Goal: Find specific page/section: Find specific page/section

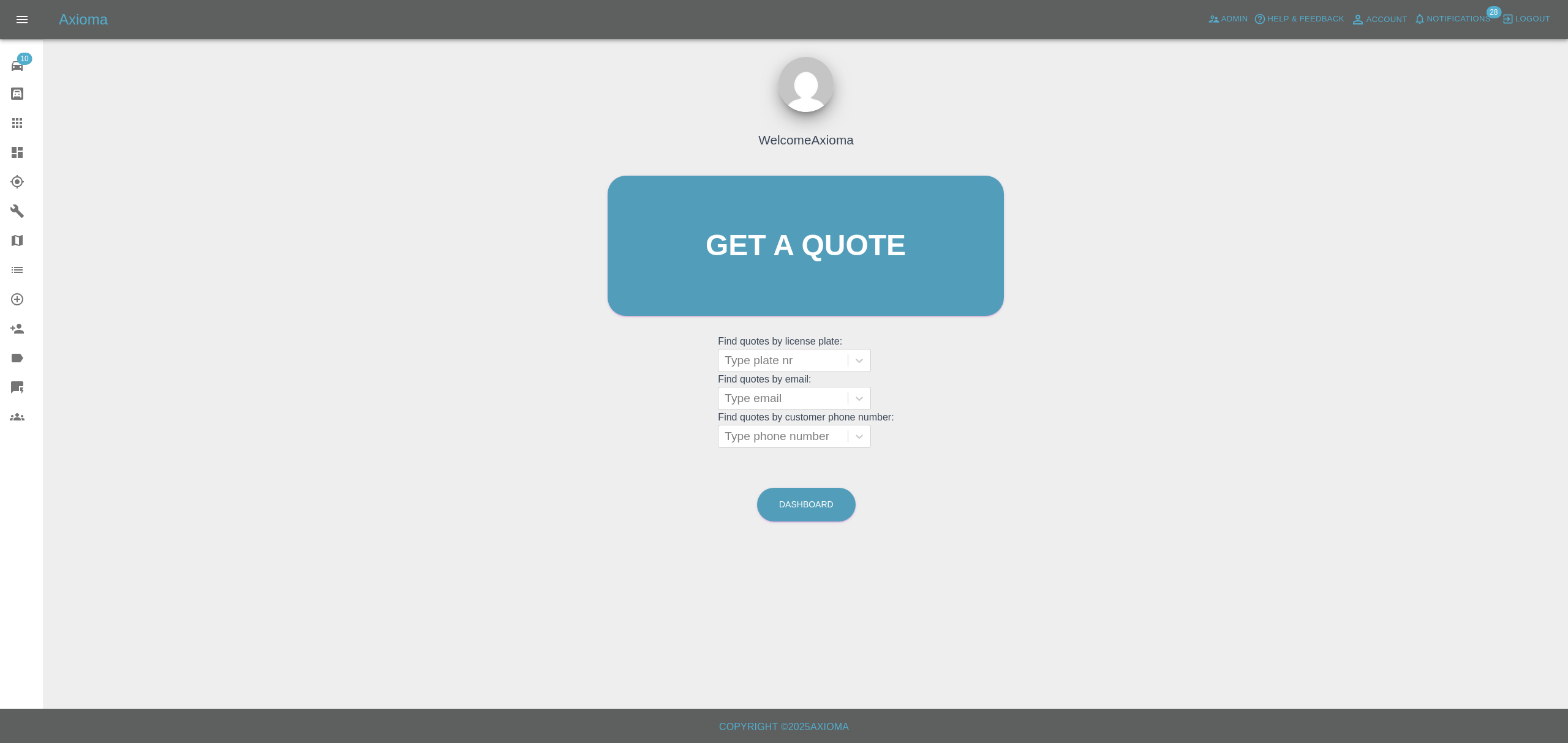
click at [9, 352] on link "Labels" at bounding box center [22, 358] width 43 height 30
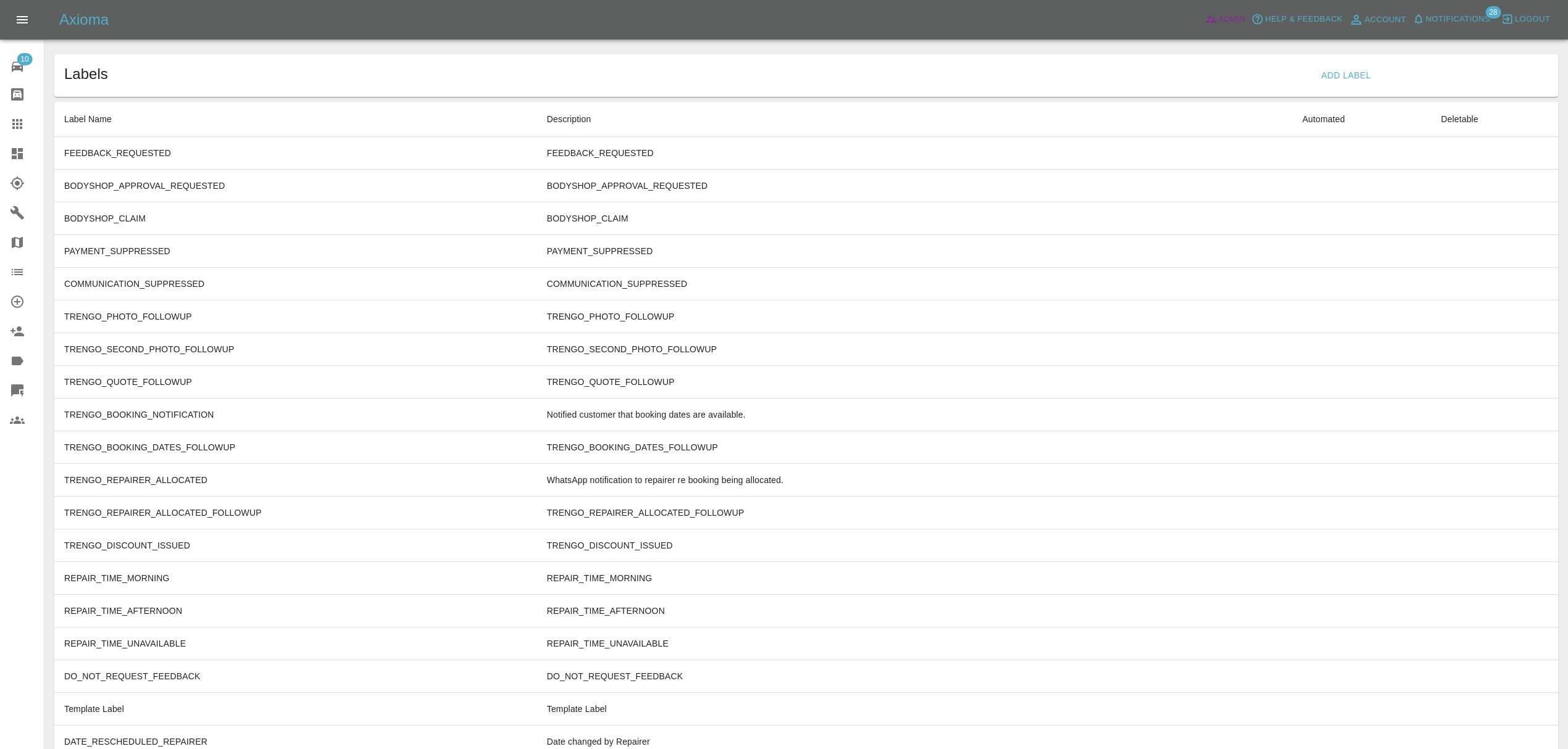
click at [1235, 19] on span "Admin" at bounding box center [1232, 19] width 27 height 14
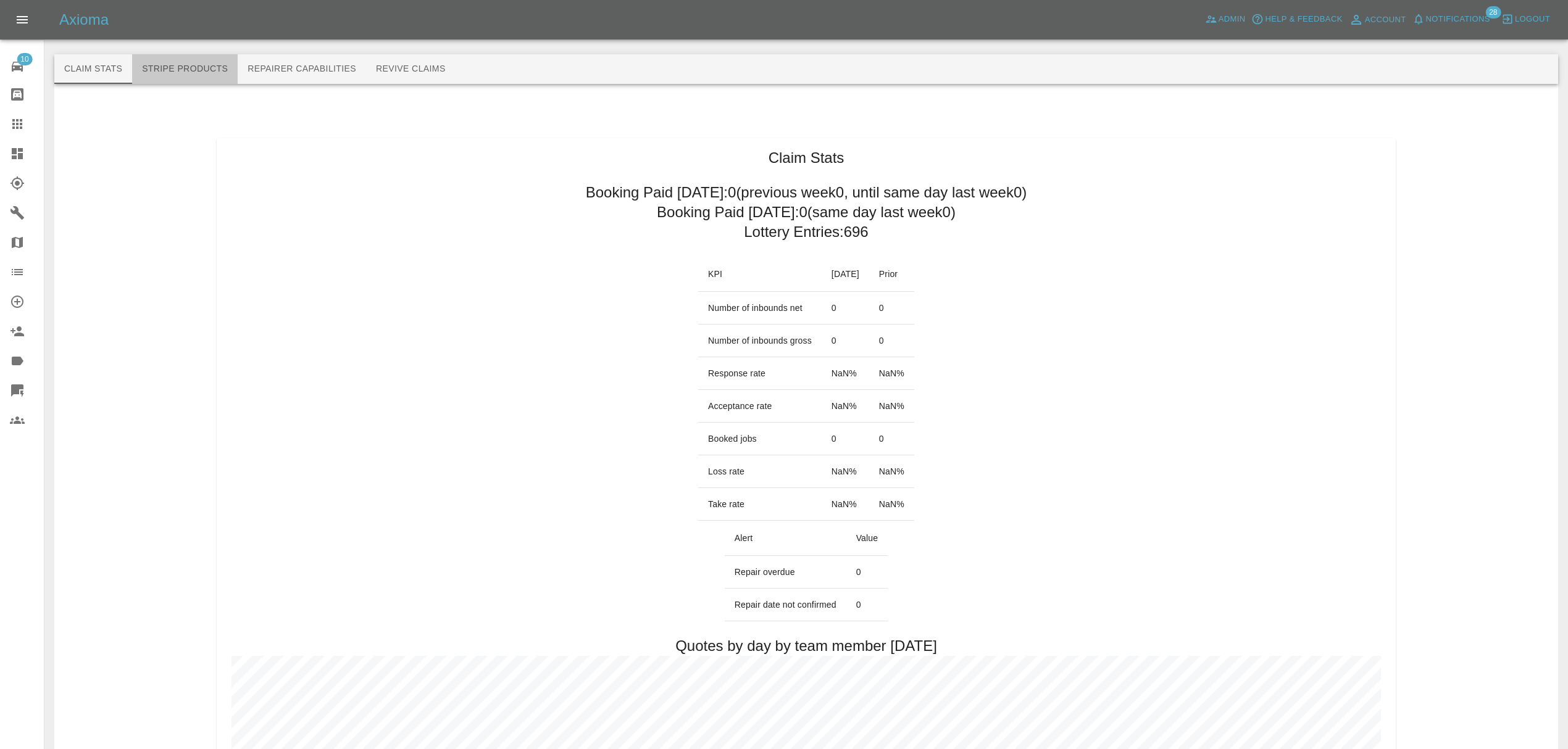
click at [164, 70] on button "Stripe Products" at bounding box center [185, 69] width 105 height 30
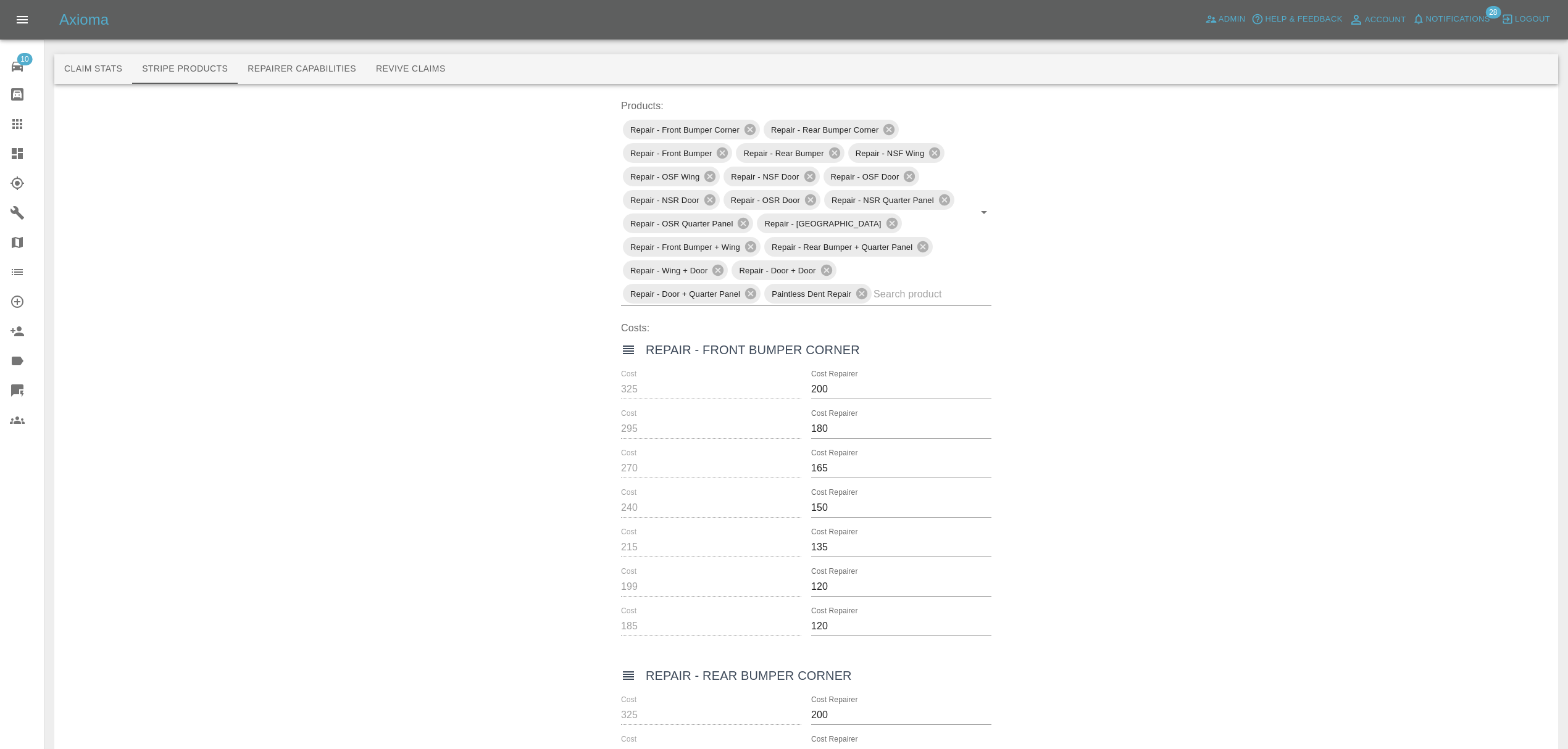
drag, startPoint x: 612, startPoint y: 383, endPoint x: 852, endPoint y: 600, distance: 323.6
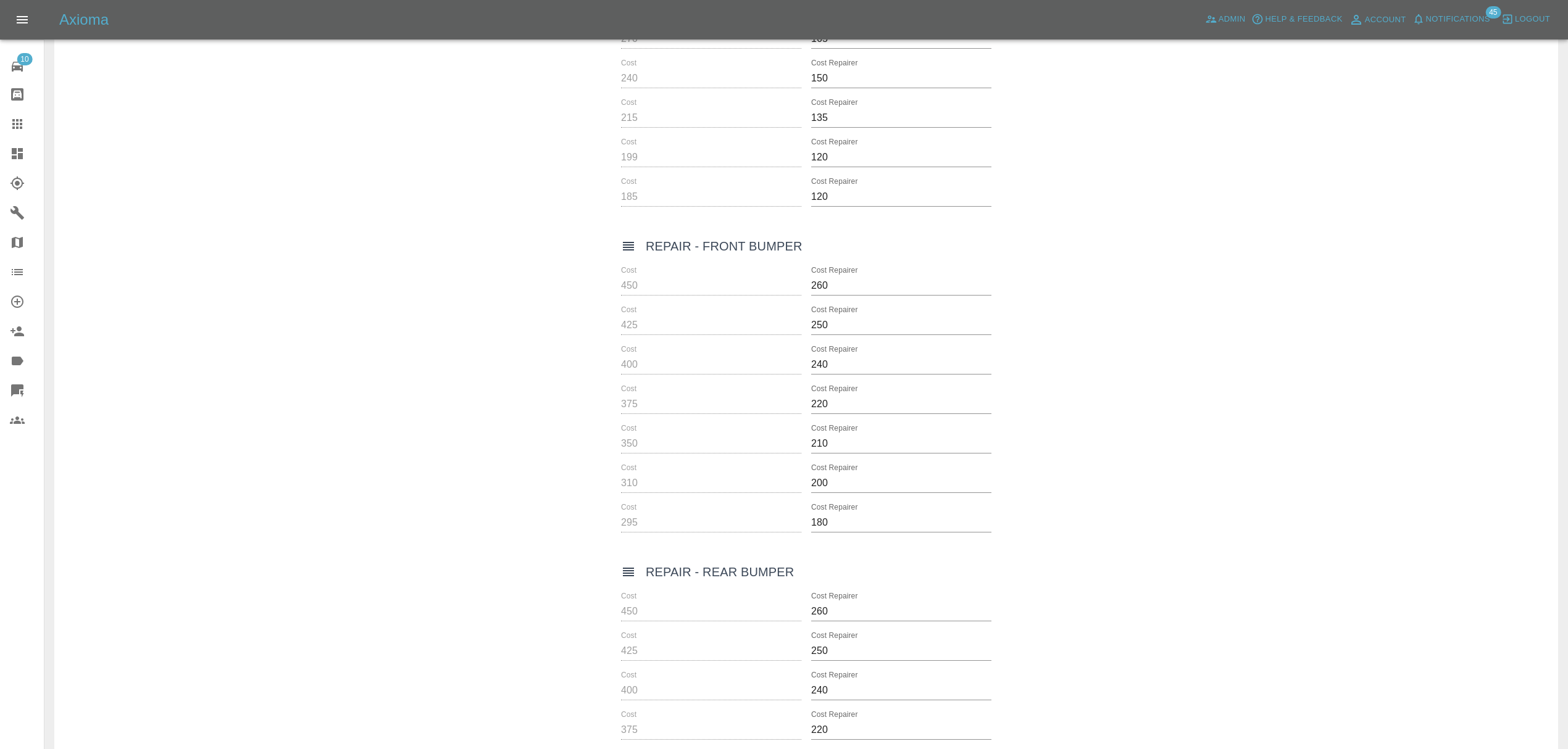
scroll to position [792, 0]
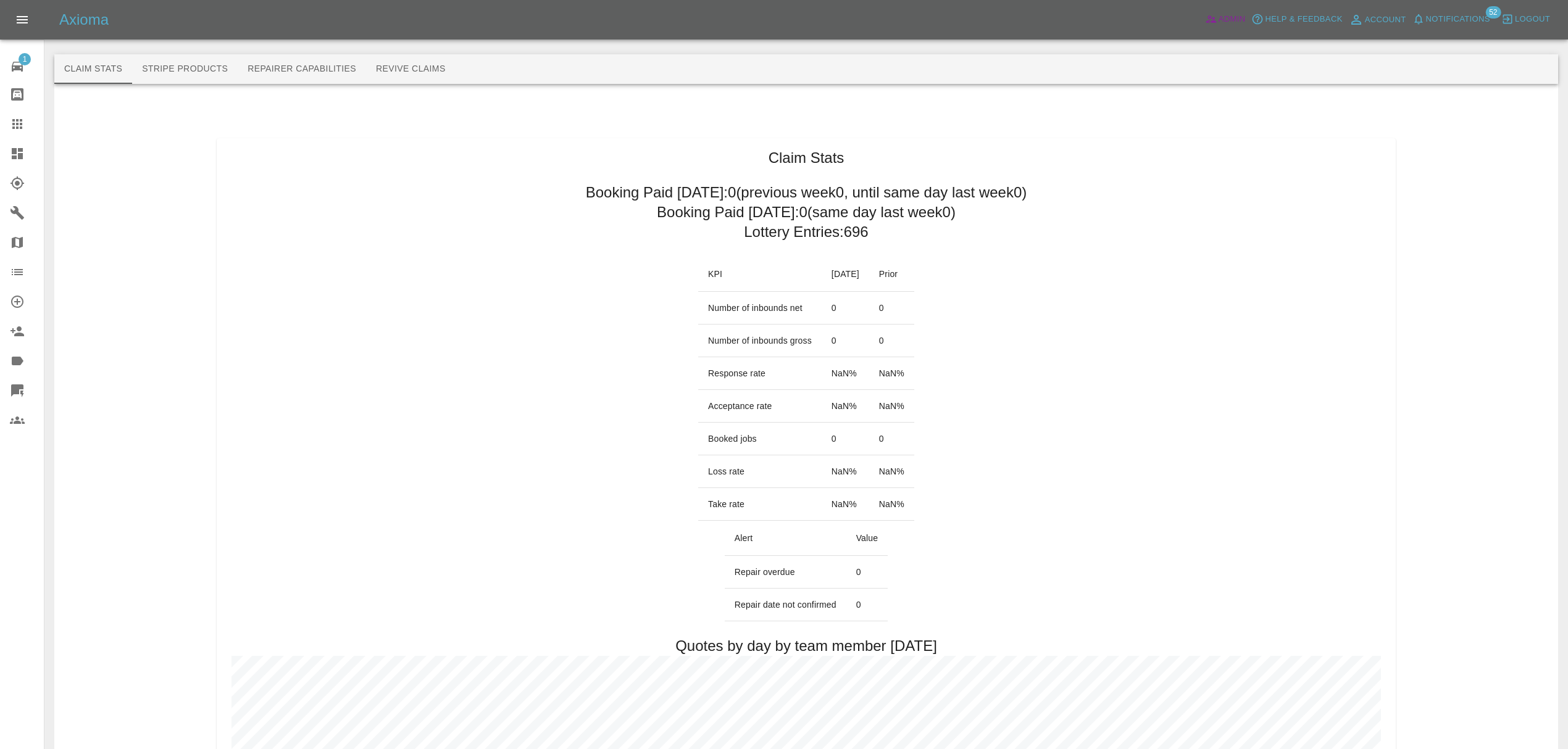
click at [1238, 17] on span "Admin" at bounding box center [1232, 19] width 27 height 14
click at [164, 69] on button "Stripe Products" at bounding box center [185, 69] width 105 height 30
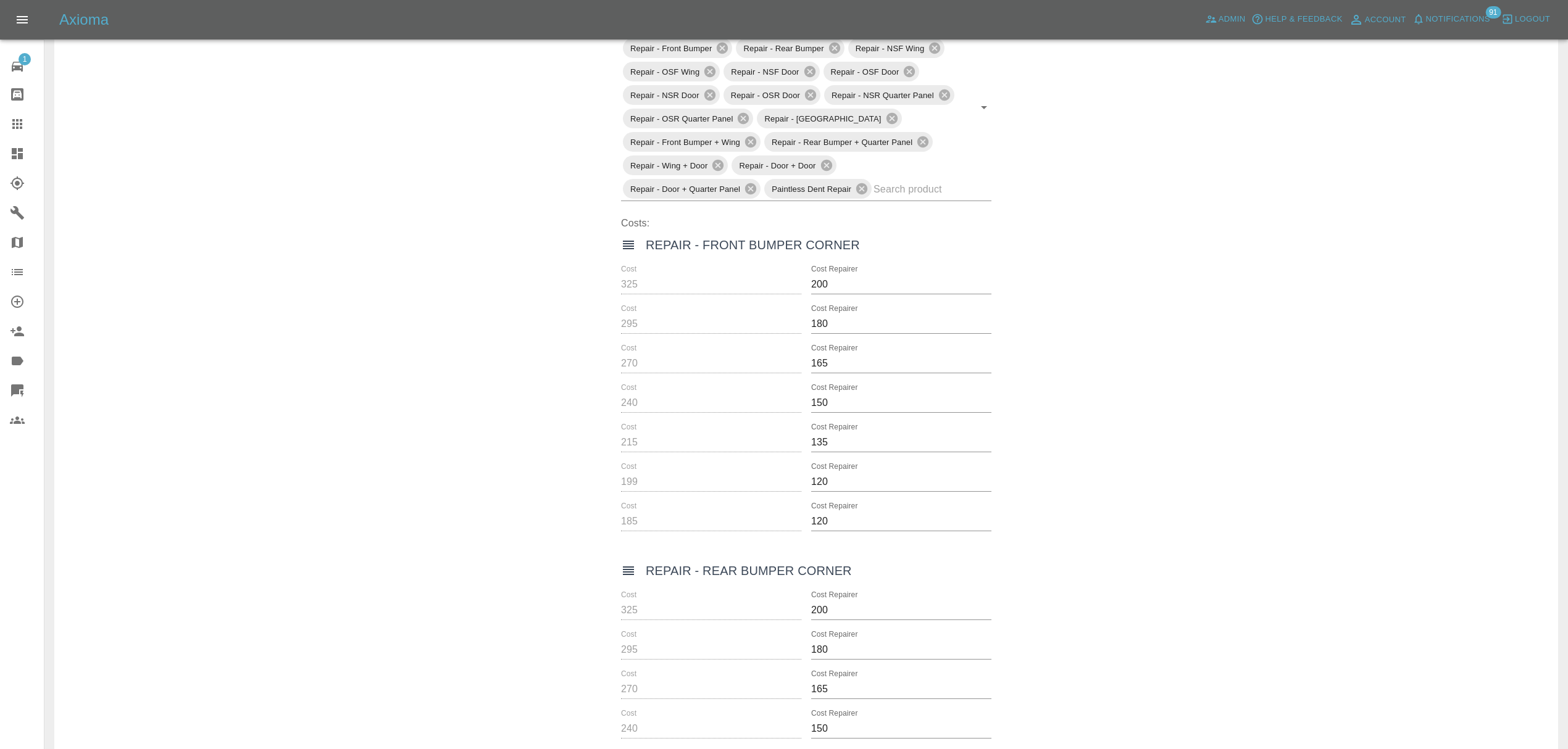
scroll to position [104, 0]
